Goal: Information Seeking & Learning: Find specific fact

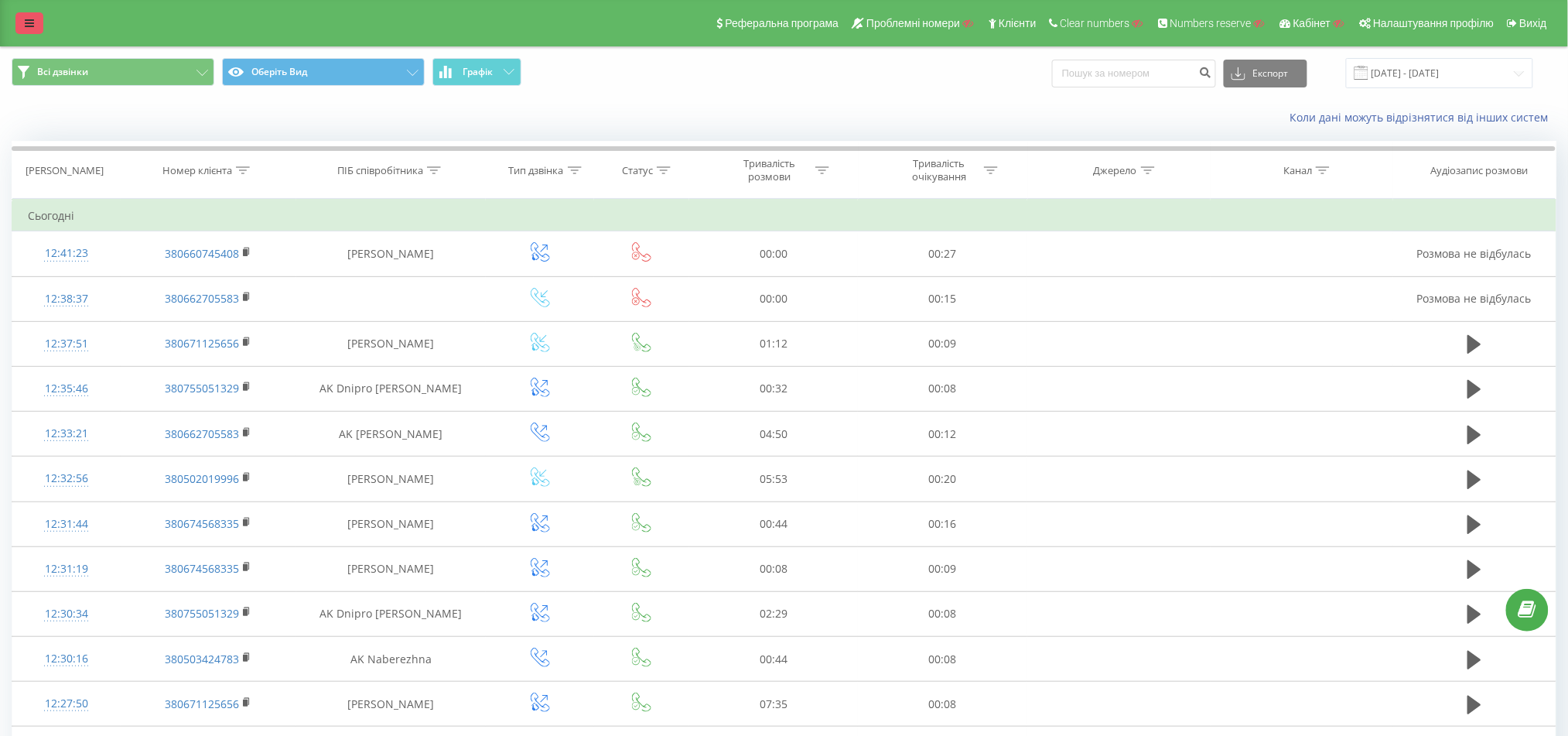
click at [25, 23] on icon at bounding box center [28, 23] width 9 height 11
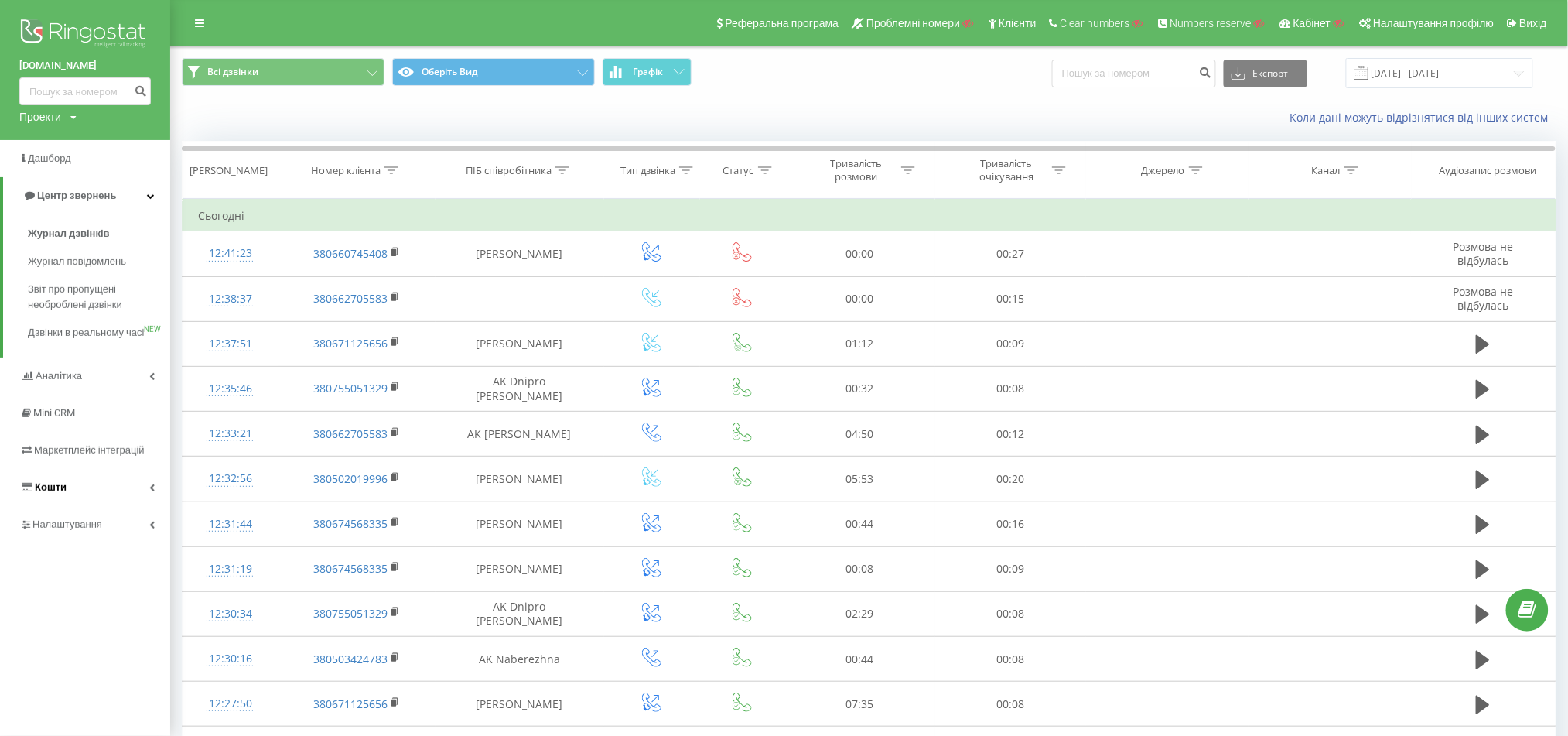
click at [59, 493] on span "Кошти" at bounding box center [50, 487] width 32 height 11
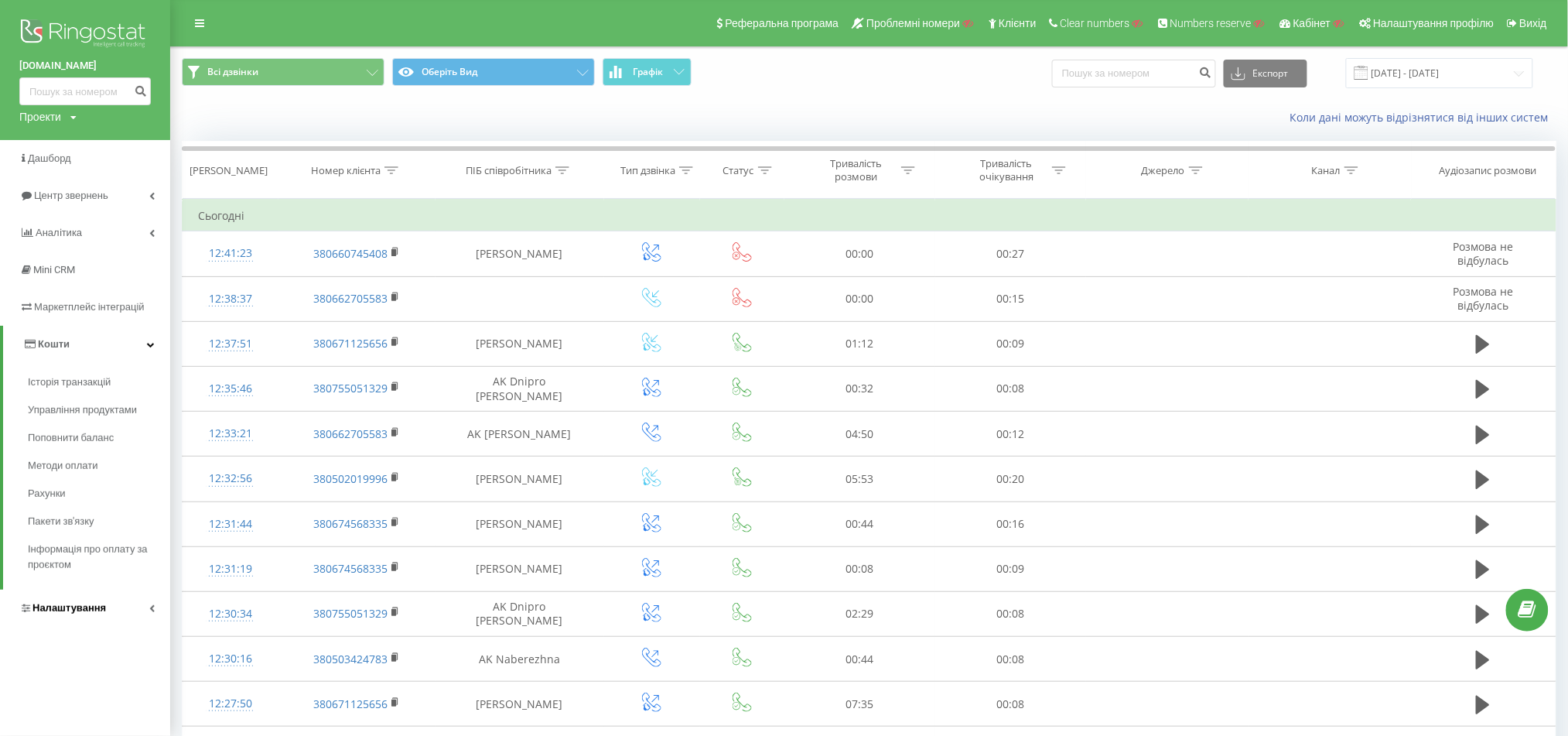
click at [88, 612] on span "Налаштування" at bounding box center [69, 607] width 73 height 11
click at [105, 462] on span "Віртуальна АТС" at bounding box center [79, 456] width 79 height 15
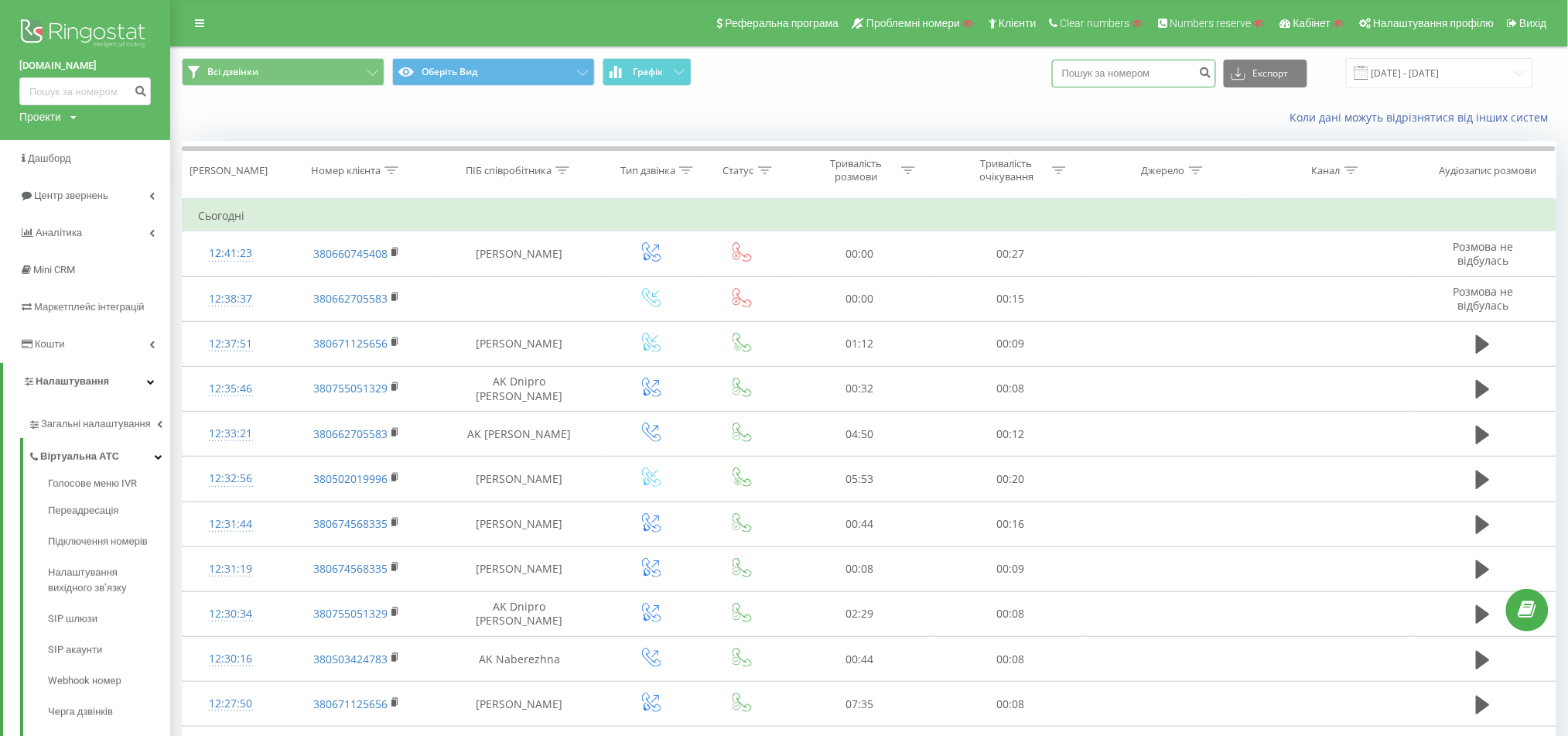
click at [1108, 67] on input at bounding box center [1134, 73] width 164 height 28
paste input "380672356977"
type input "380672356977"
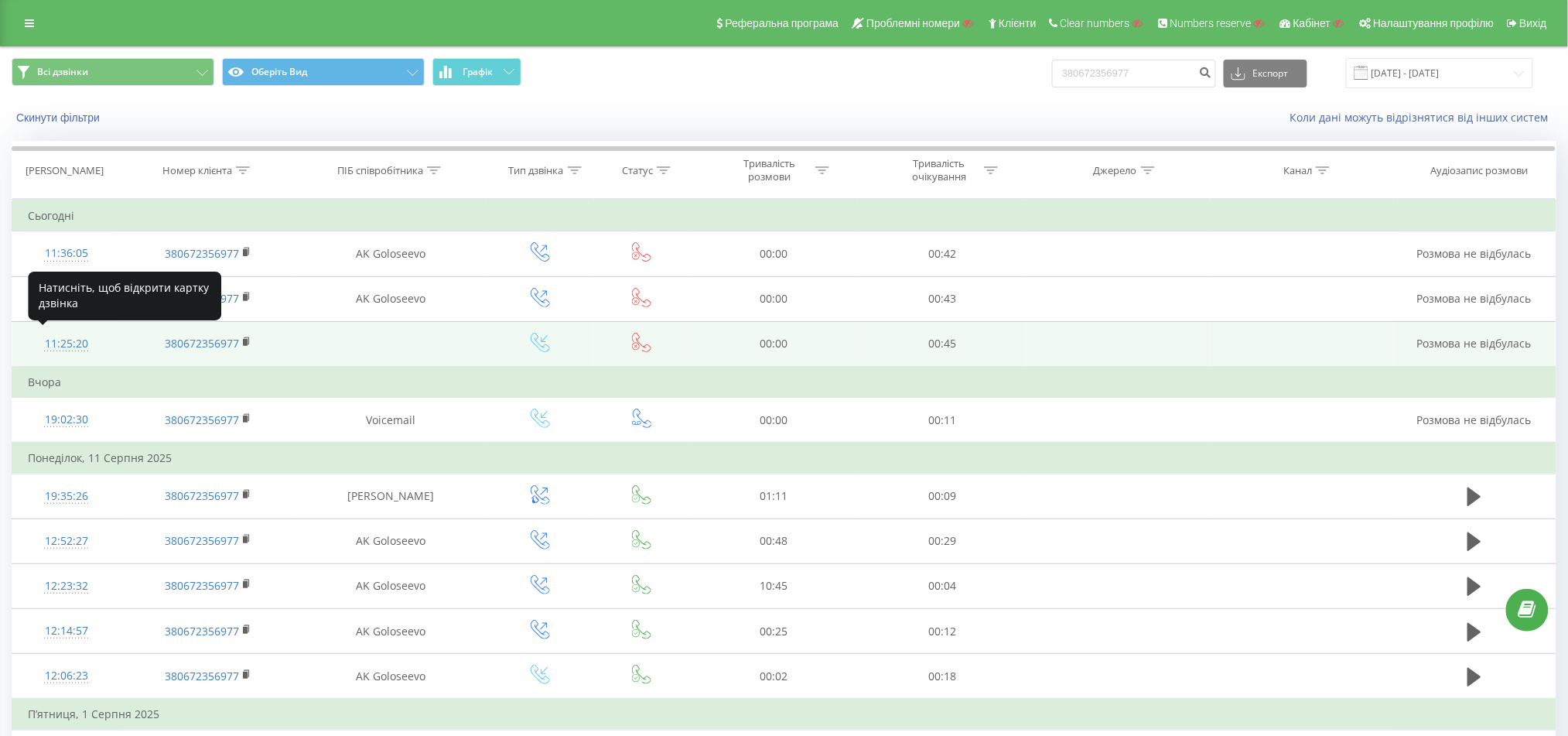
click at [56, 338] on div "11:25:20" at bounding box center [66, 344] width 77 height 30
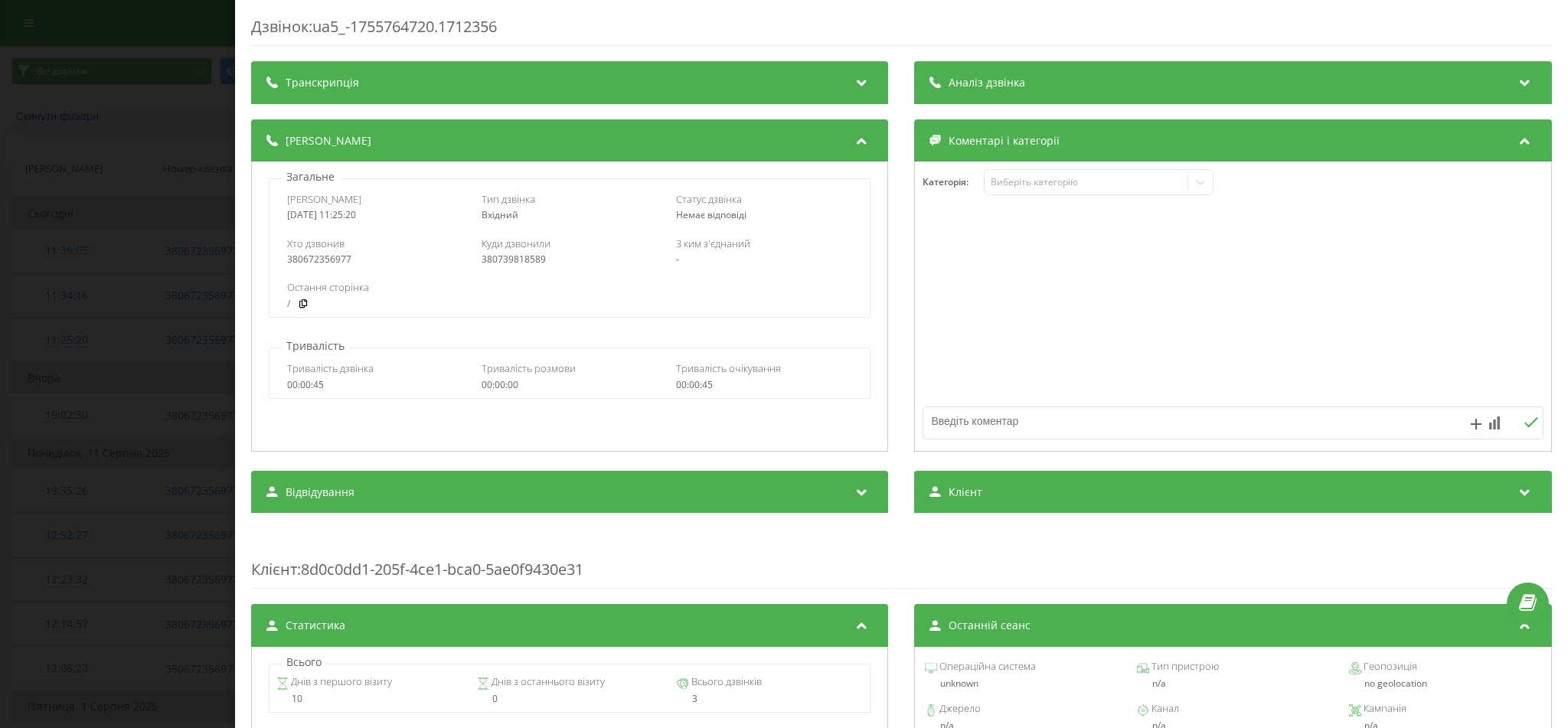
click at [516, 263] on div "380739818589" at bounding box center [570, 259] width 177 height 10
copy div "380739818589"
click at [68, 322] on div "Дзвінок : ua5_-1755764720.1712356 Транскрипція Для AI-аналізу майбутніх дзвінкі…" at bounding box center [784, 364] width 1568 height 728
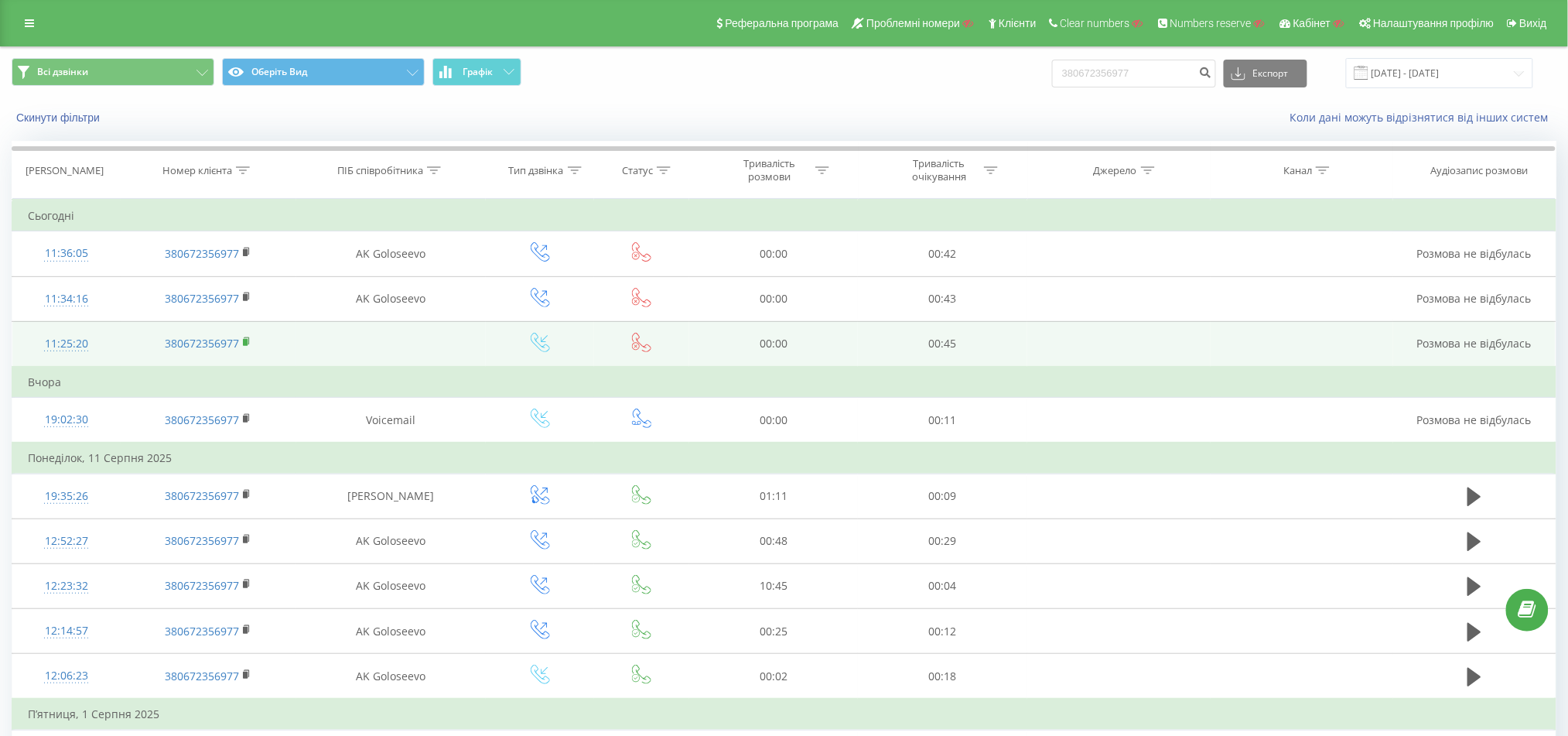
click at [244, 344] on rect at bounding box center [245, 342] width 5 height 7
